Goal: Transaction & Acquisition: Purchase product/service

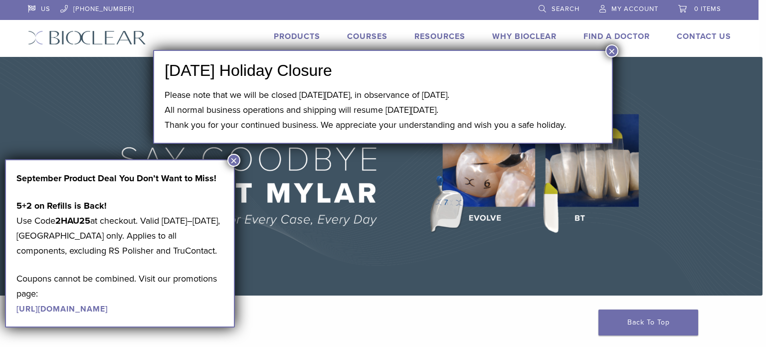
click at [610, 46] on button "×" at bounding box center [611, 50] width 13 height 13
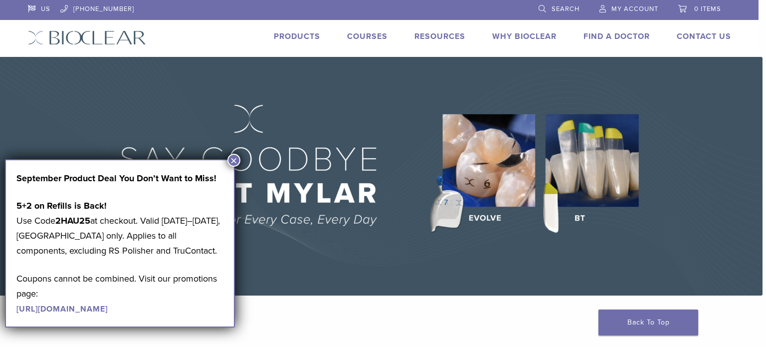
click at [229, 161] on button "×" at bounding box center [233, 160] width 13 height 13
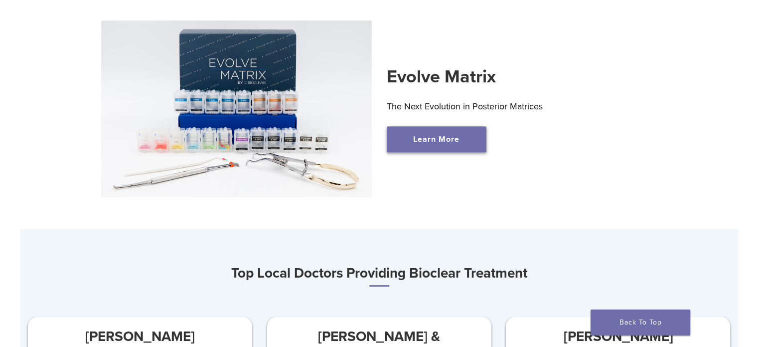
scroll to position [349, 0]
click at [462, 140] on link "Learn More" at bounding box center [437, 139] width 100 height 26
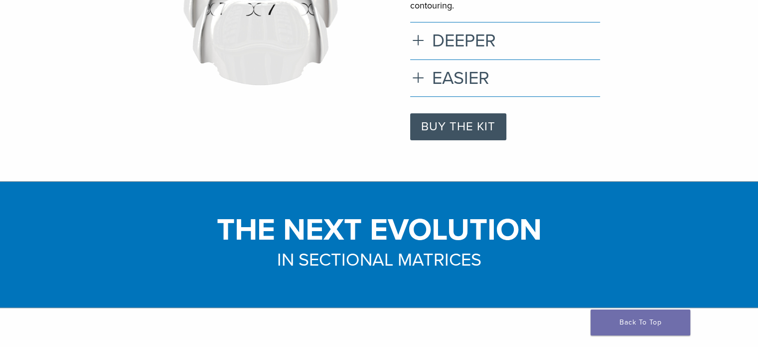
scroll to position [116, 0]
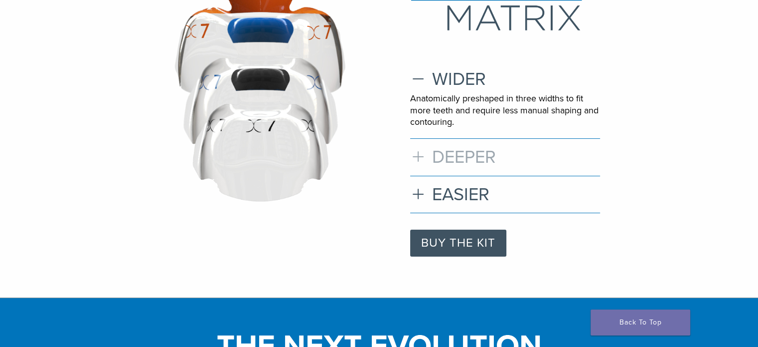
click at [487, 162] on h3 "DEEPER" at bounding box center [505, 156] width 190 height 21
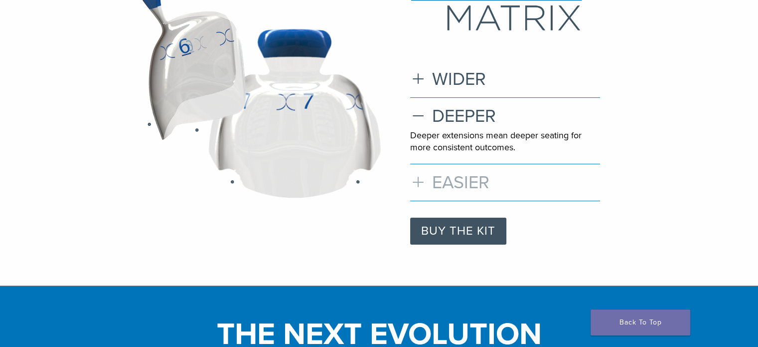
click at [437, 188] on h3 "EASIER" at bounding box center [505, 182] width 190 height 21
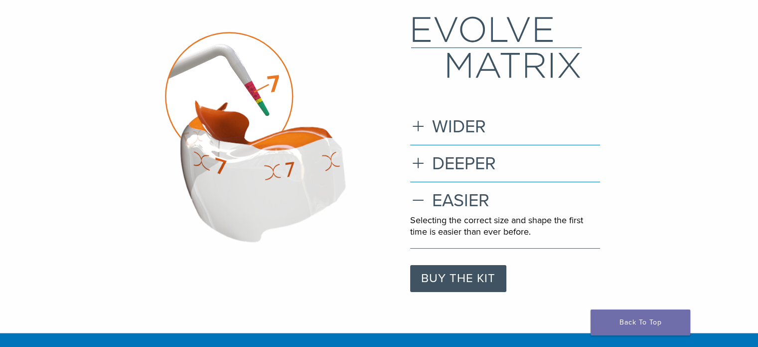
scroll to position [62, 0]
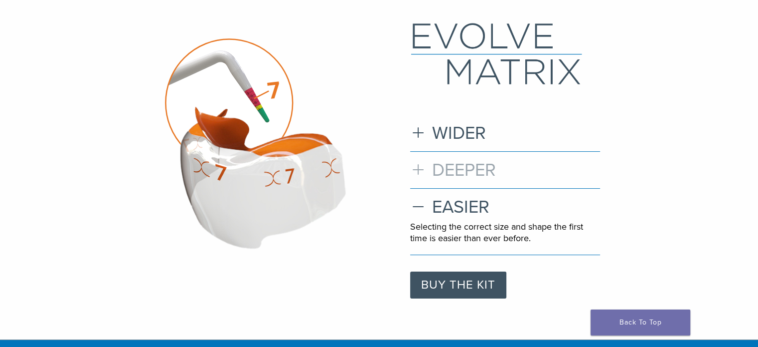
click at [486, 169] on h3 "DEEPER" at bounding box center [505, 169] width 190 height 21
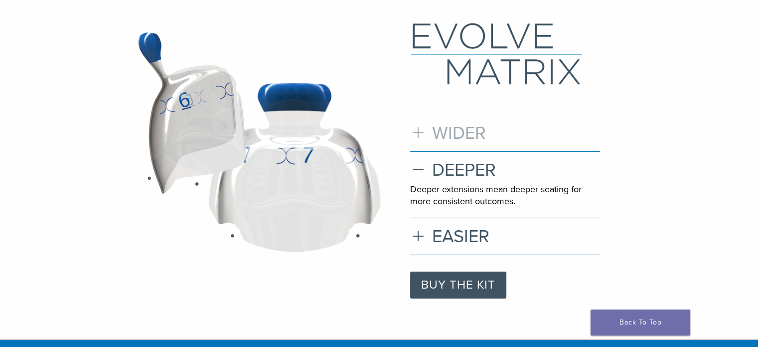
click at [490, 133] on h3 "WIDER" at bounding box center [505, 132] width 190 height 21
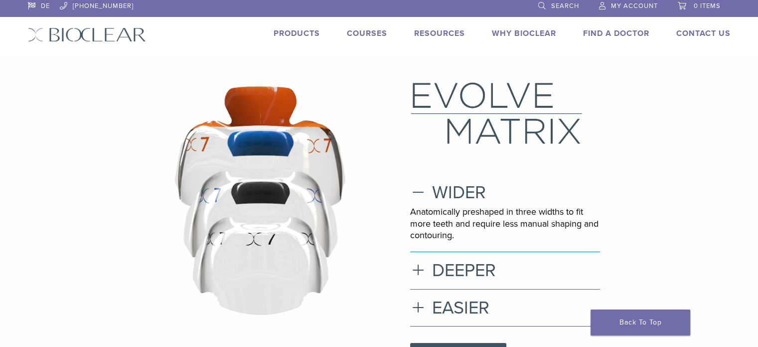
scroll to position [0, 0]
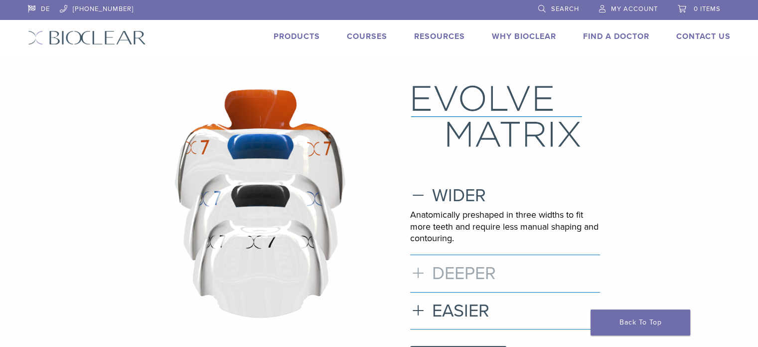
click at [459, 263] on h3 "DEEPER" at bounding box center [505, 272] width 190 height 21
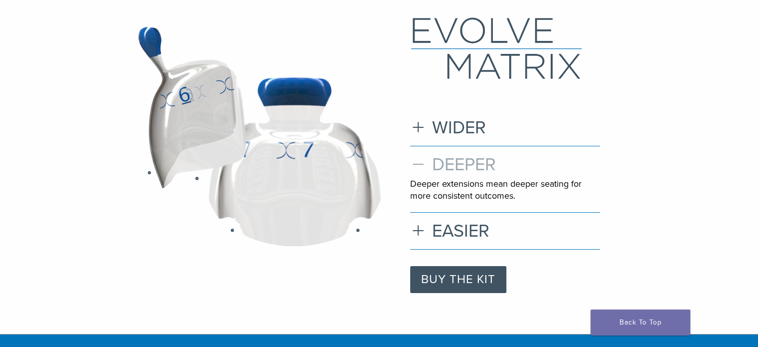
scroll to position [116, 0]
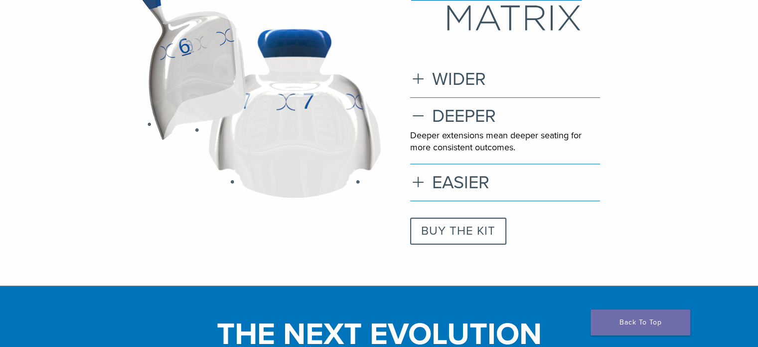
click at [473, 238] on link "BUY THE KIT" at bounding box center [458, 230] width 96 height 27
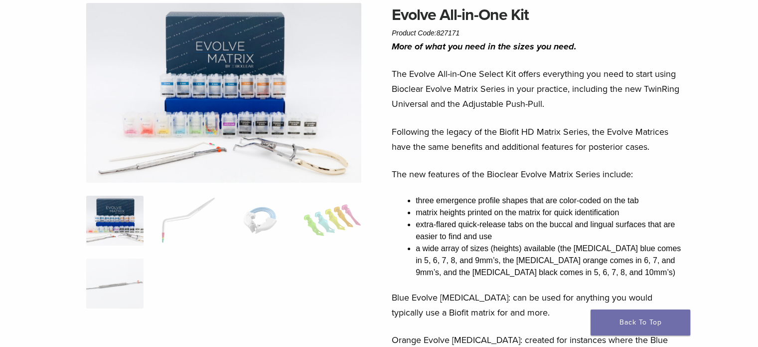
scroll to position [30, 0]
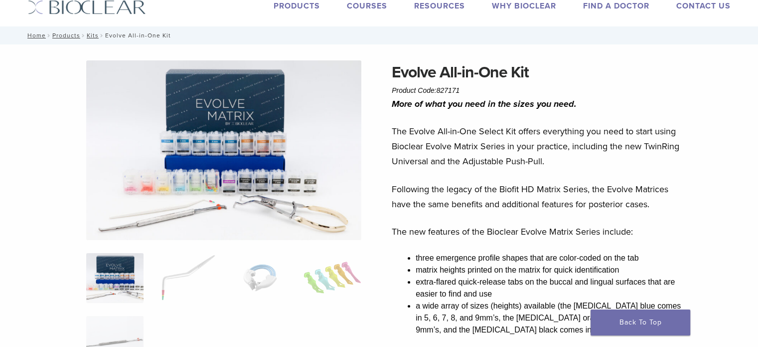
click at [160, 165] on img at bounding box center [223, 150] width 275 height 180
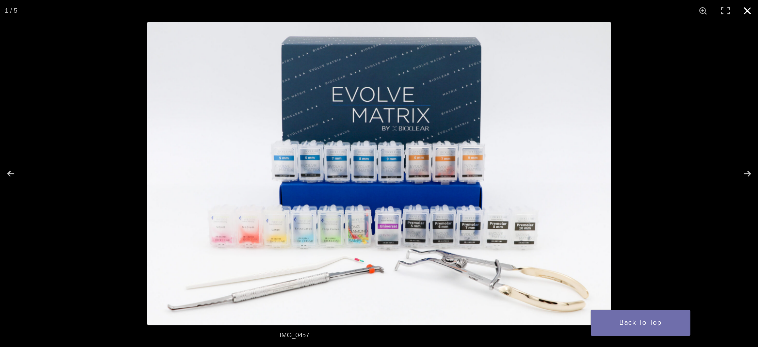
click at [694, 92] on div at bounding box center [526, 195] width 758 height 347
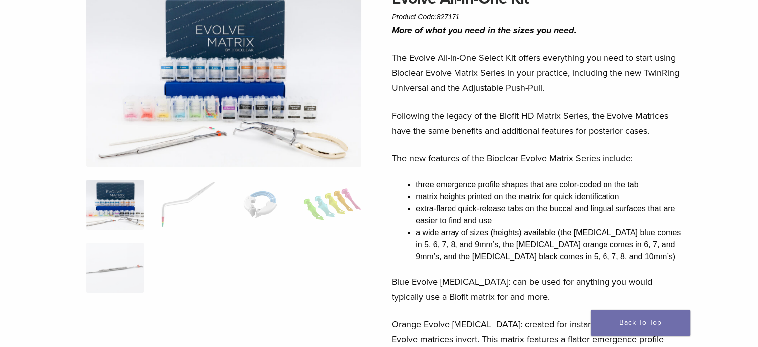
scroll to position [0, 0]
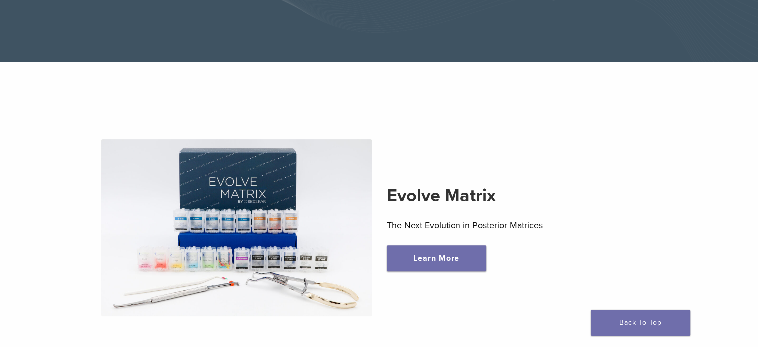
scroll to position [208, 0]
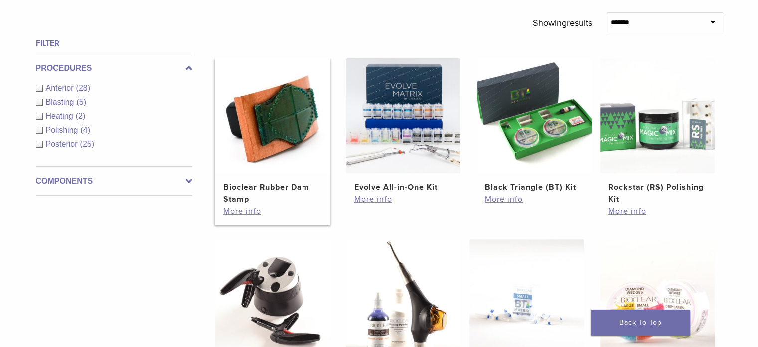
scroll to position [116, 0]
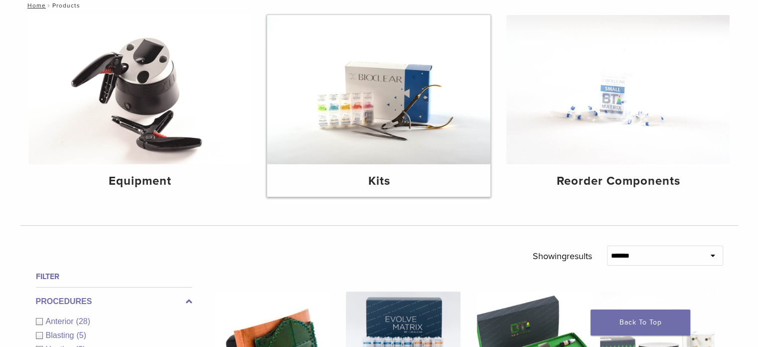
click at [337, 118] on img at bounding box center [378, 89] width 223 height 149
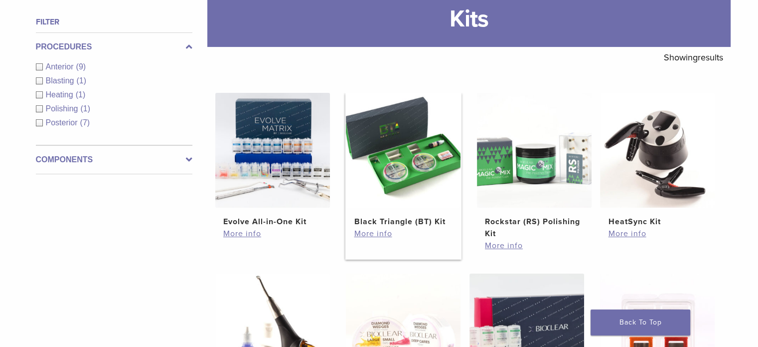
scroll to position [116, 0]
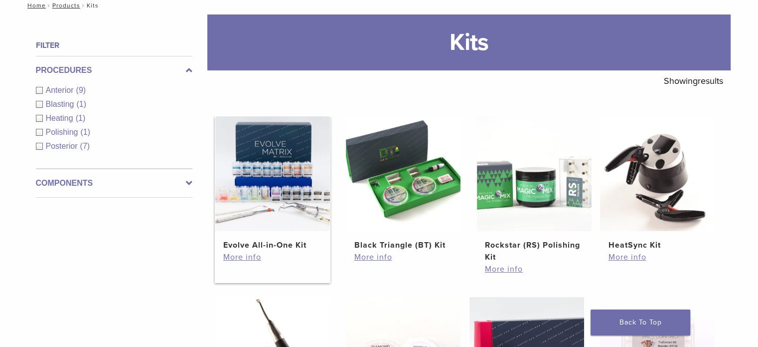
click at [260, 196] on img at bounding box center [272, 173] width 115 height 115
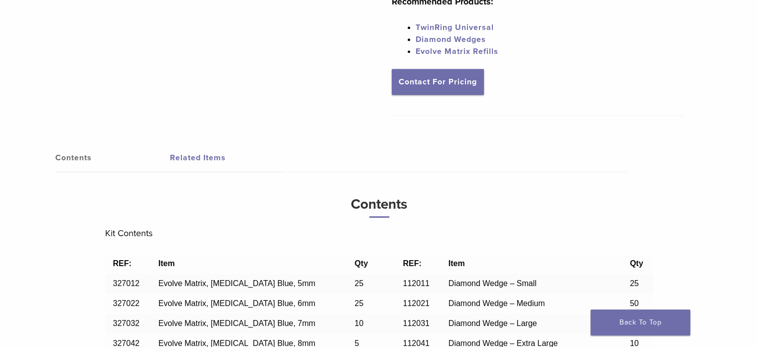
scroll to position [465, 0]
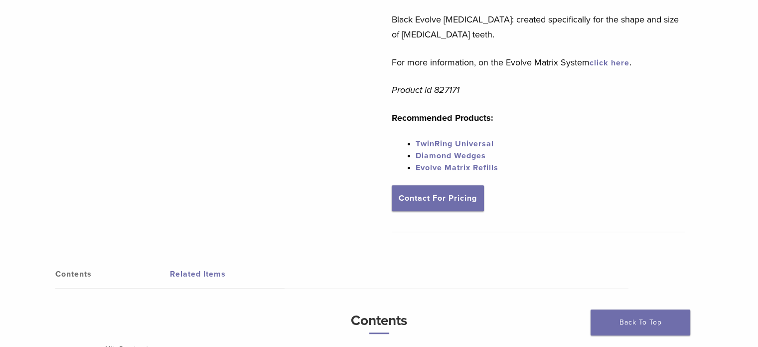
click at [452, 141] on link "TwinRing Universal" at bounding box center [455, 144] width 78 height 10
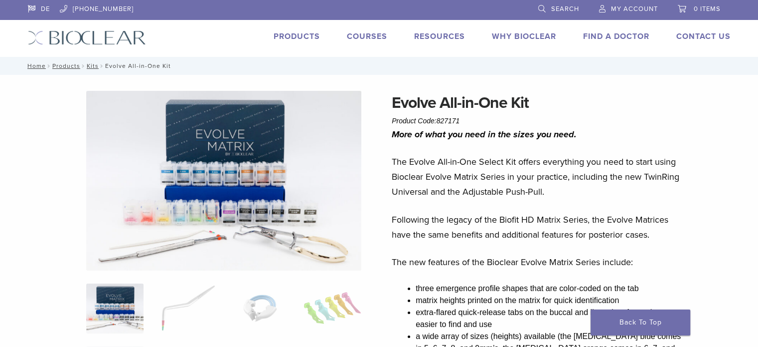
scroll to position [232, 0]
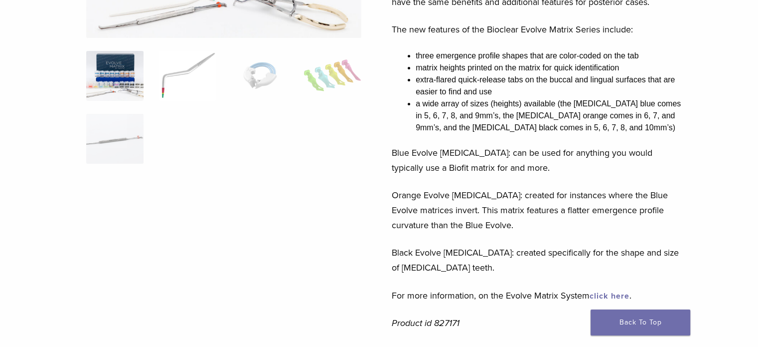
click at [163, 71] on img at bounding box center [187, 76] width 57 height 50
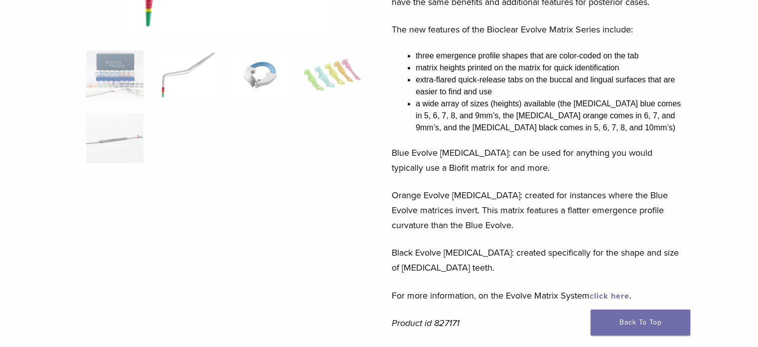
click at [261, 73] on img at bounding box center [259, 75] width 57 height 50
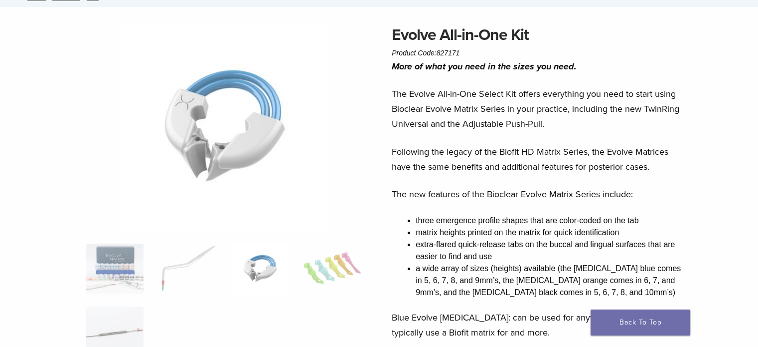
scroll to position [116, 0]
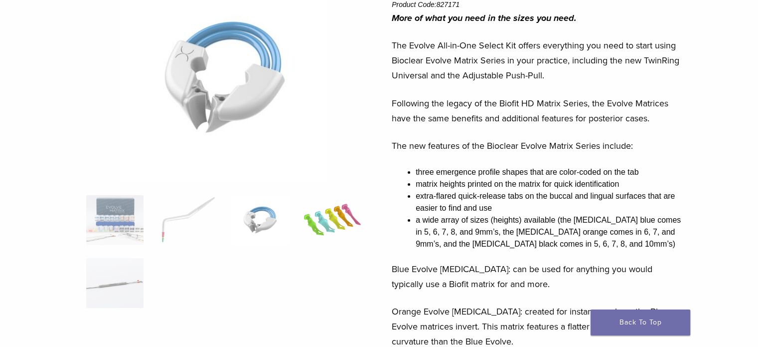
click at [354, 212] on img at bounding box center [332, 220] width 57 height 50
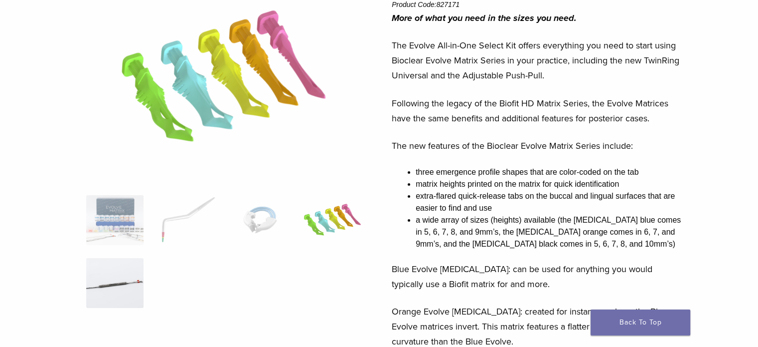
click at [118, 269] on img at bounding box center [114, 283] width 57 height 50
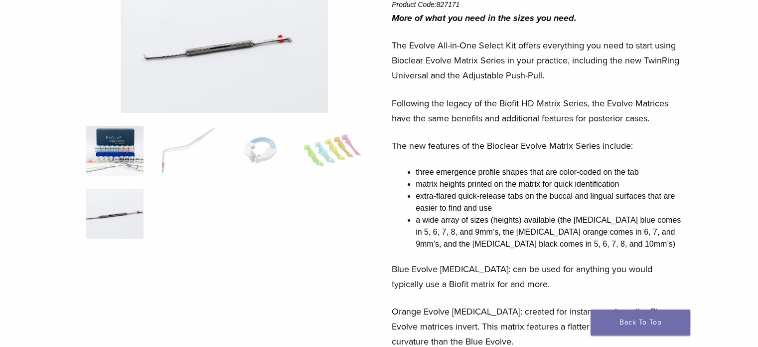
click at [121, 164] on img at bounding box center [114, 151] width 57 height 50
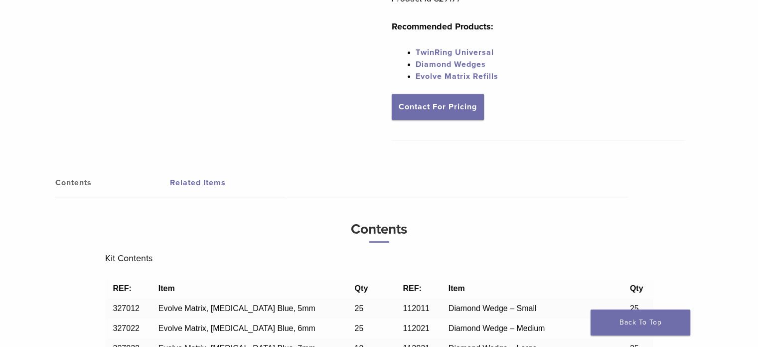
scroll to position [612, 0]
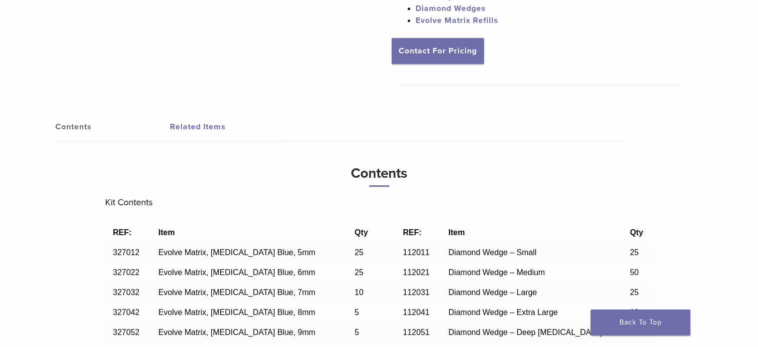
click at [86, 127] on link "Contents" at bounding box center [112, 127] width 115 height 28
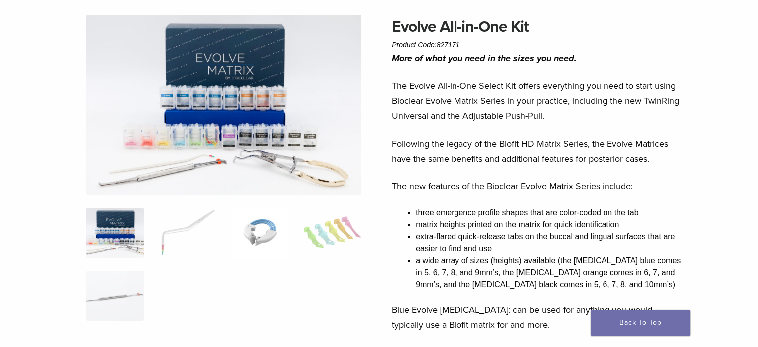
scroll to position [0, 0]
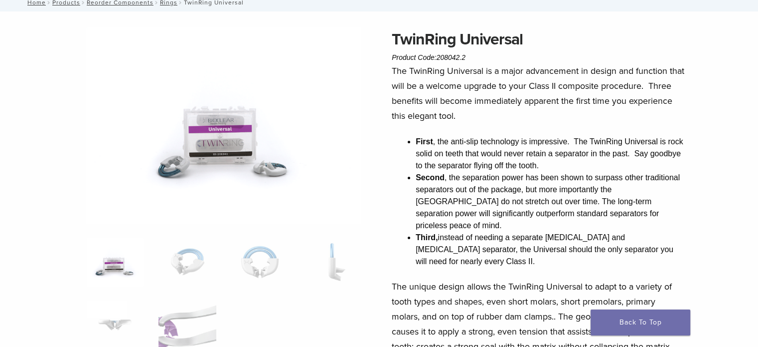
scroll to position [116, 0]
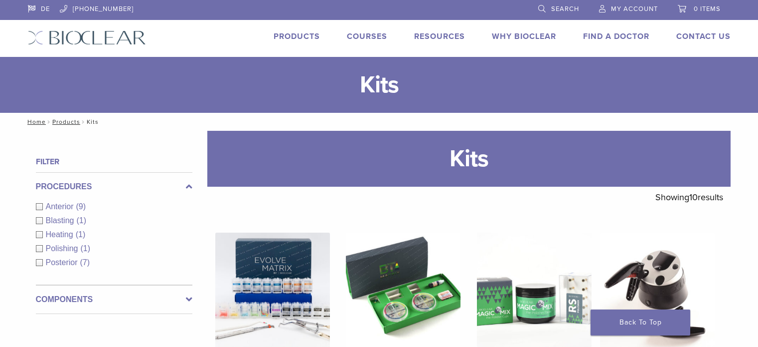
scroll to position [116, 0]
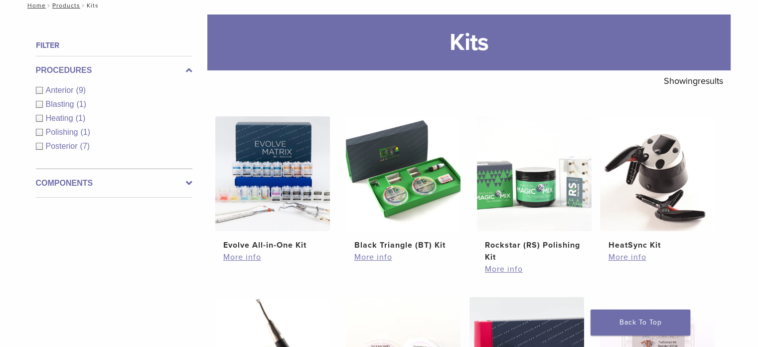
click at [71, 147] on span "Posterior" at bounding box center [63, 146] width 34 height 8
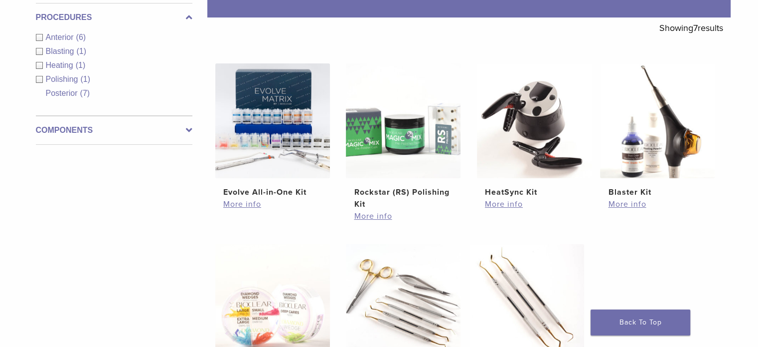
scroll to position [116, 0]
